Goal: Navigation & Orientation: Find specific page/section

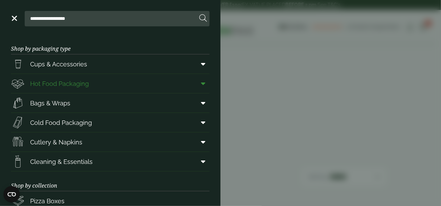
click at [101, 85] on link "Hot Food Packaging" at bounding box center [110, 83] width 198 height 19
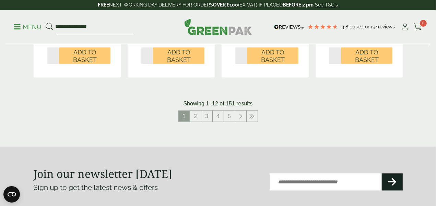
scroll to position [823, 0]
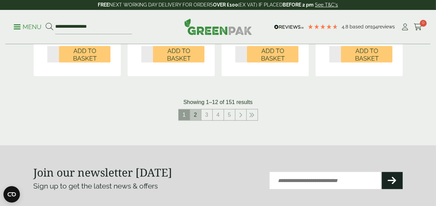
click at [196, 121] on link "2" at bounding box center [195, 115] width 11 height 11
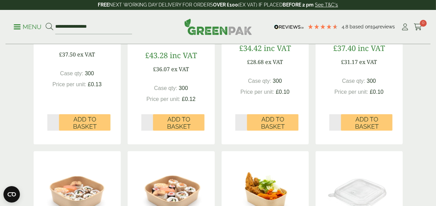
scroll to position [446, 0]
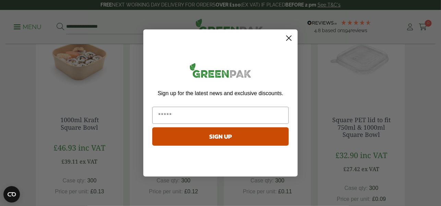
click at [289, 39] on circle "Close dialog" at bounding box center [288, 38] width 11 height 11
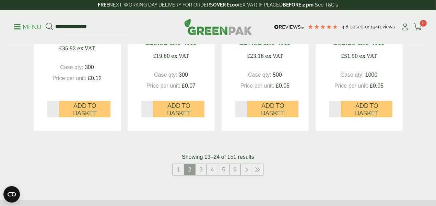
scroll to position [823, 0]
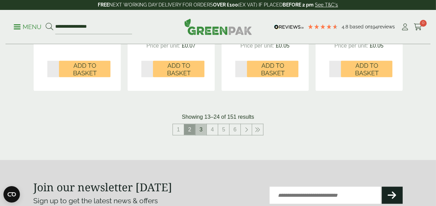
click at [201, 135] on link "3" at bounding box center [200, 129] width 11 height 11
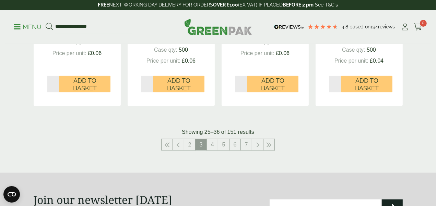
scroll to position [823, 0]
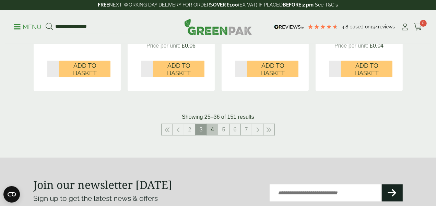
click at [214, 135] on link "4" at bounding box center [212, 129] width 11 height 11
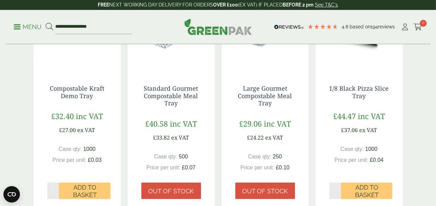
scroll to position [788, 0]
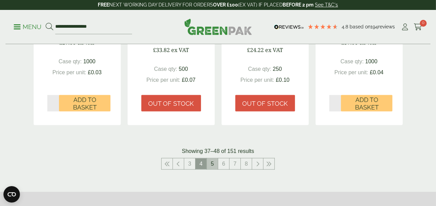
click at [211, 166] on link "5" at bounding box center [212, 164] width 11 height 11
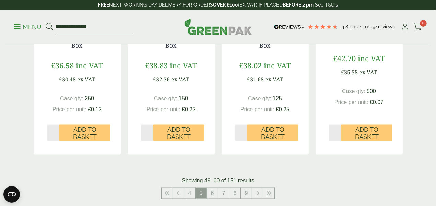
scroll to position [788, 0]
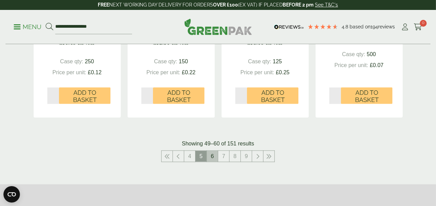
click at [215, 162] on link "6" at bounding box center [212, 156] width 11 height 11
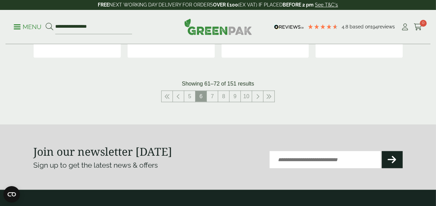
scroll to position [857, 0]
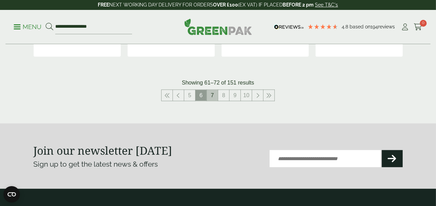
click at [211, 101] on link "7" at bounding box center [212, 95] width 11 height 11
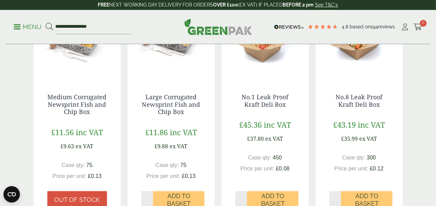
scroll to position [788, 0]
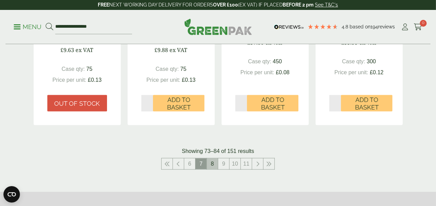
click at [213, 170] on link "8" at bounding box center [212, 164] width 11 height 11
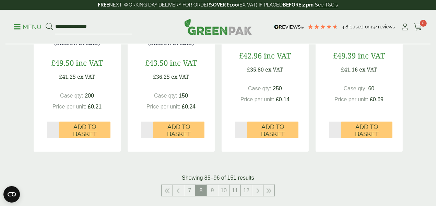
scroll to position [788, 0]
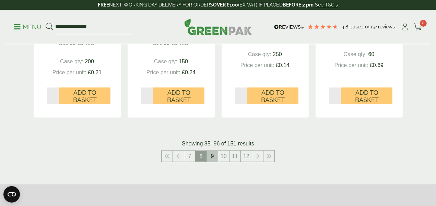
click at [211, 162] on link "9" at bounding box center [212, 156] width 11 height 11
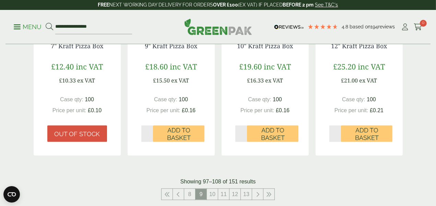
scroll to position [823, 0]
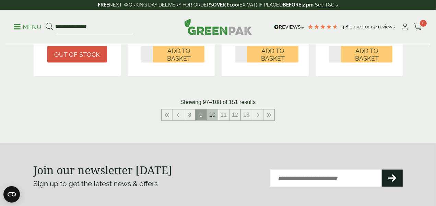
click at [211, 121] on link "10" at bounding box center [212, 115] width 11 height 11
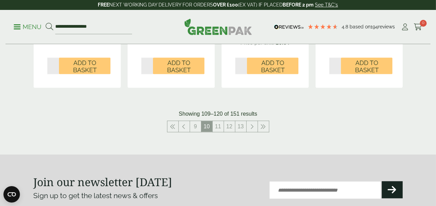
scroll to position [823, 0]
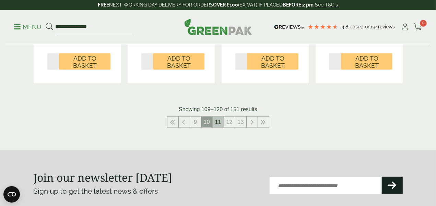
click at [219, 128] on link "11" at bounding box center [218, 122] width 11 height 11
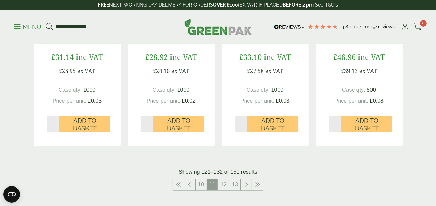
scroll to position [754, 0]
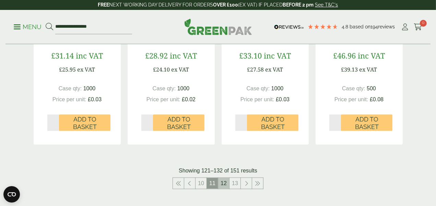
click at [225, 189] on link "12" at bounding box center [223, 183] width 11 height 11
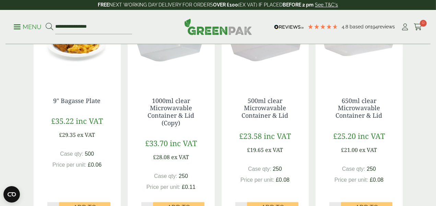
scroll to position [685, 0]
